Goal: Transaction & Acquisition: Purchase product/service

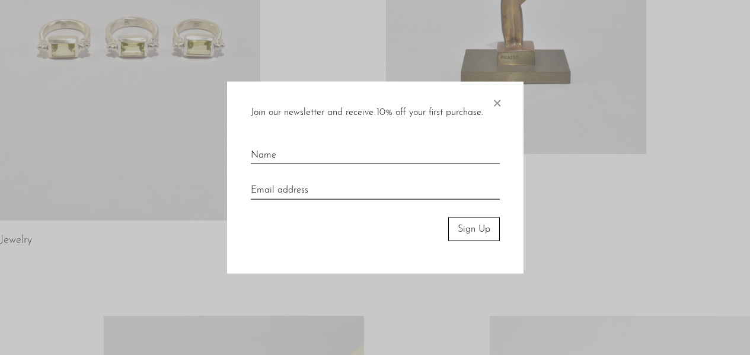
scroll to position [347, 0]
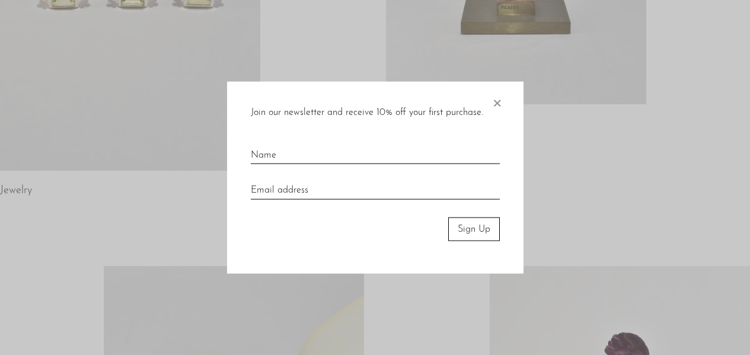
click at [498, 107] on span "×" at bounding box center [497, 100] width 12 height 38
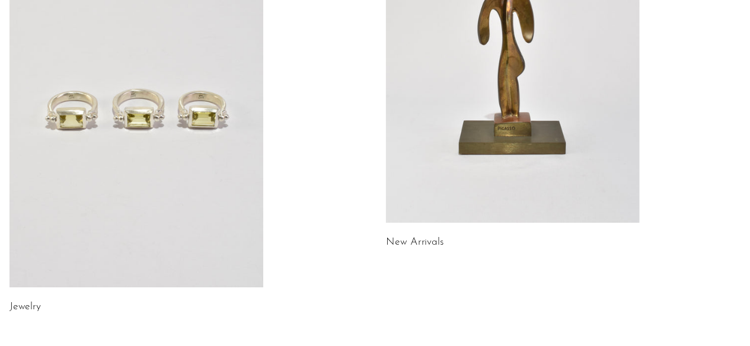
scroll to position [0, 0]
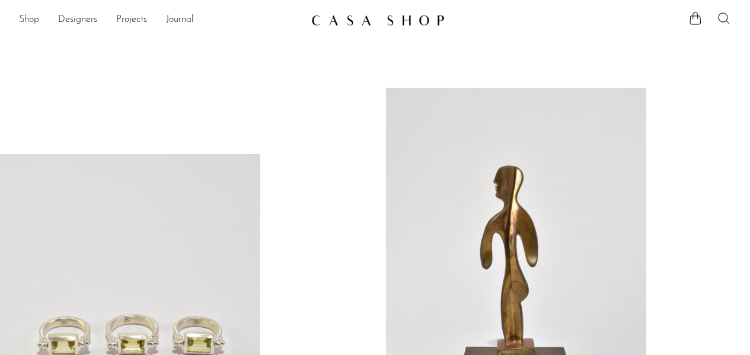
click at [24, 15] on link "Shop" at bounding box center [29, 19] width 20 height 15
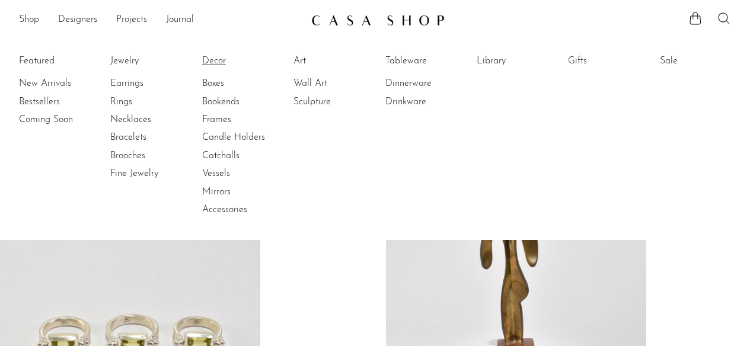
click at [212, 59] on link "Decor" at bounding box center [246, 61] width 89 height 13
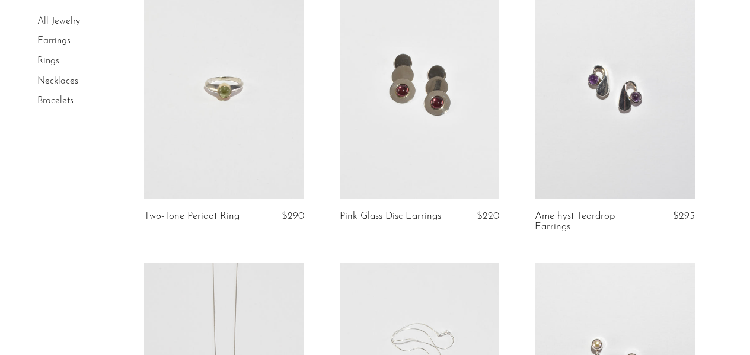
scroll to position [1824, 0]
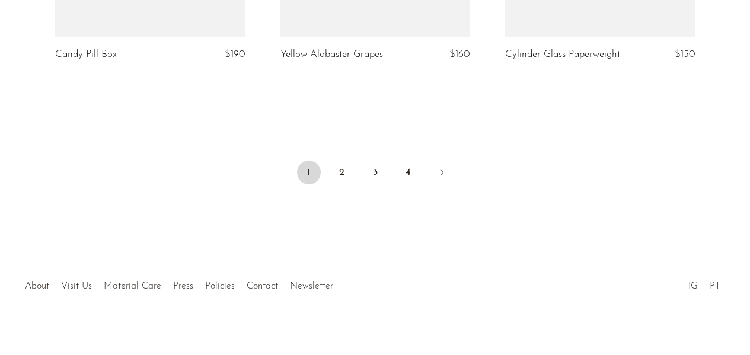
scroll to position [3907, 0]
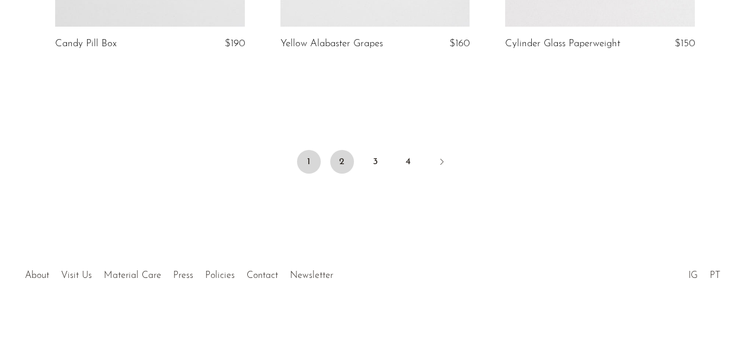
click at [342, 167] on link "2" at bounding box center [342, 162] width 24 height 24
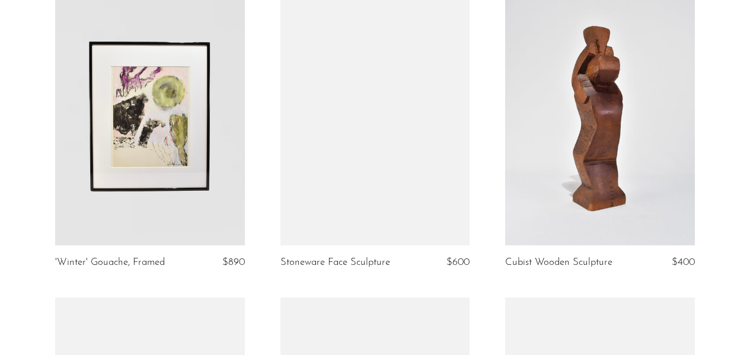
scroll to position [2086, 0]
